Goal: Task Accomplishment & Management: Manage account settings

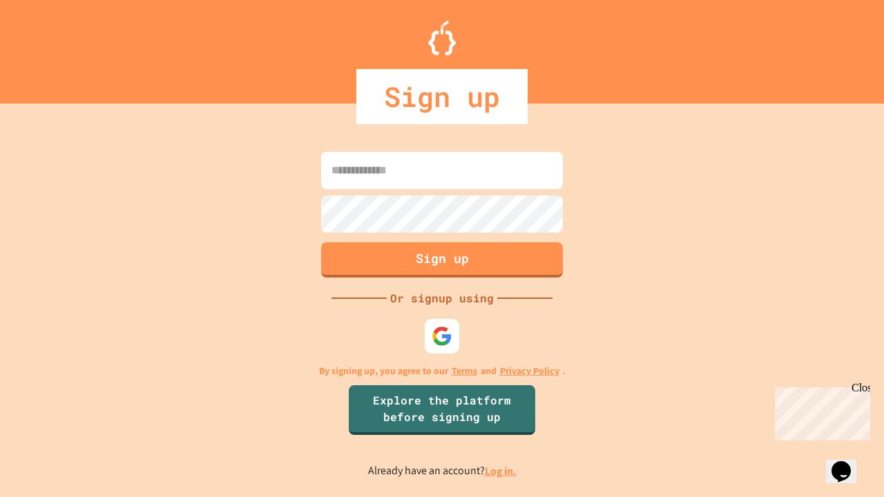
click at [501, 471] on link "Log in." at bounding box center [501, 471] width 32 height 15
